Goal: Task Accomplishment & Management: Manage account settings

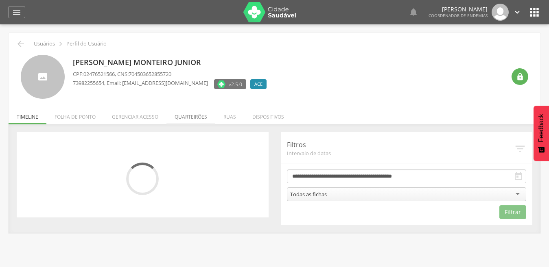
click at [191, 118] on li "Quarteirões" at bounding box center [190, 114] width 49 height 19
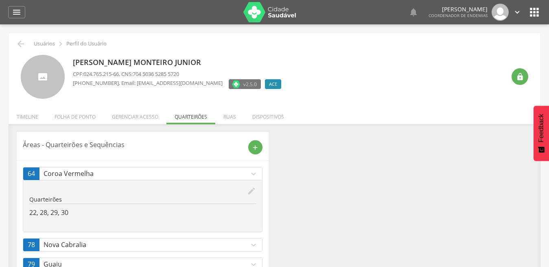
click at [252, 242] on icon "expand_more" at bounding box center [253, 245] width 9 height 9
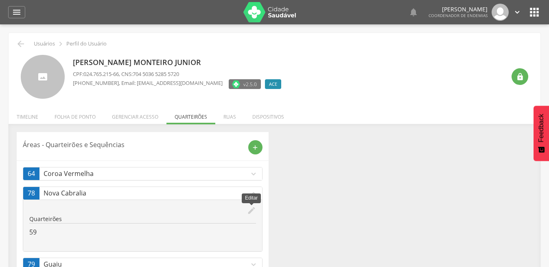
click at [251, 210] on icon "edit" at bounding box center [251, 210] width 9 height 9
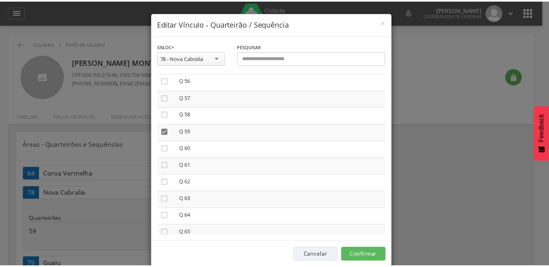
scroll to position [960, 0]
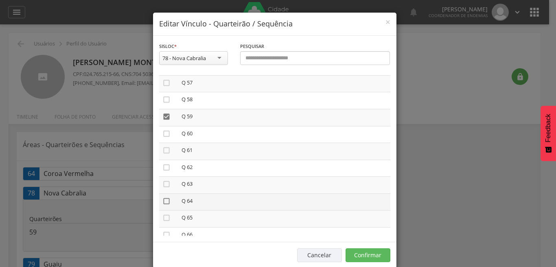
click at [162, 201] on icon "" at bounding box center [166, 201] width 8 height 8
click at [162, 199] on icon "" at bounding box center [166, 201] width 8 height 8
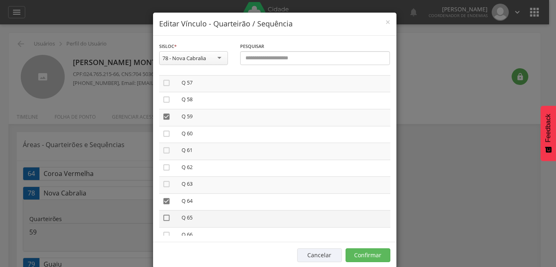
click at [162, 216] on icon "" at bounding box center [166, 218] width 8 height 8
click at [355, 254] on button "Confirmar" at bounding box center [367, 256] width 45 height 14
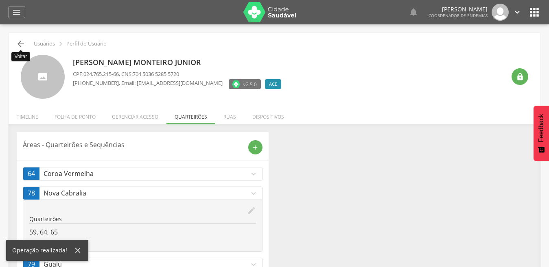
click at [21, 42] on icon "" at bounding box center [21, 44] width 10 height 10
